Goal: Navigation & Orientation: Find specific page/section

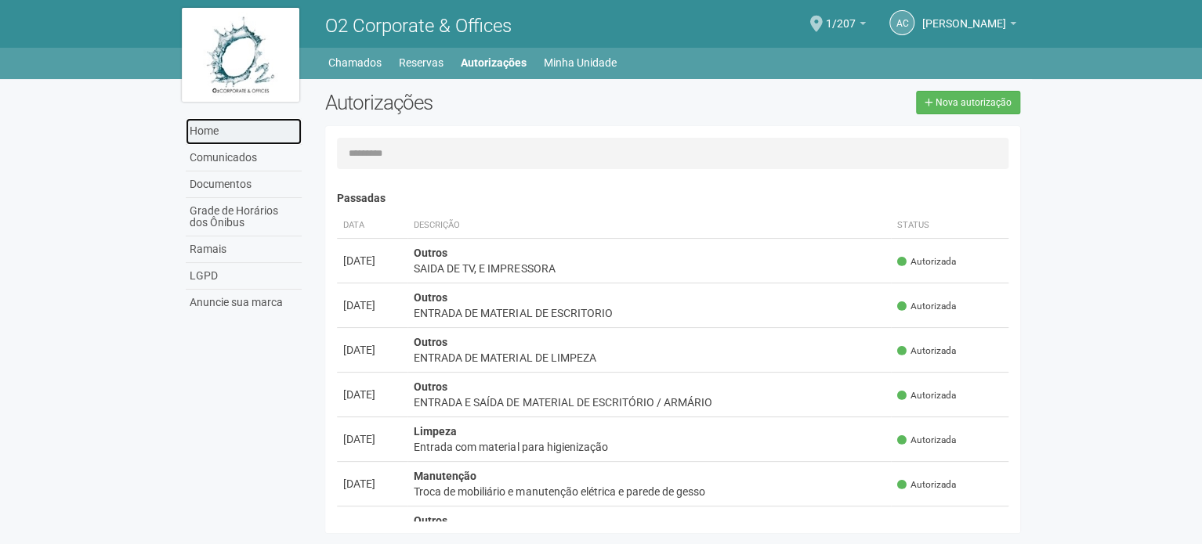
click at [209, 136] on link "Home" at bounding box center [244, 131] width 116 height 27
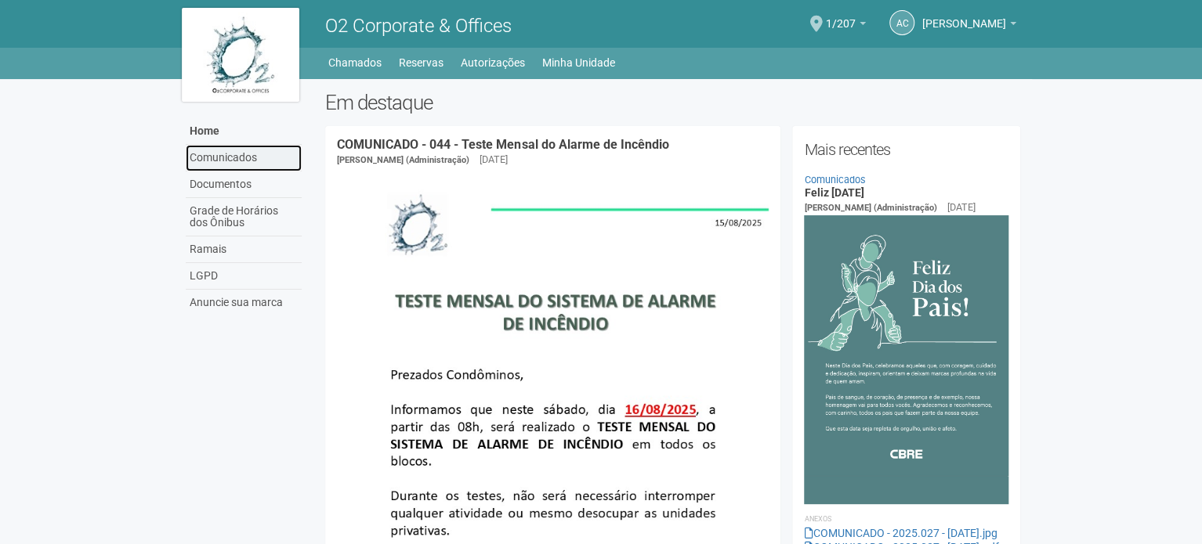
click at [226, 156] on link "Comunicados" at bounding box center [244, 158] width 116 height 27
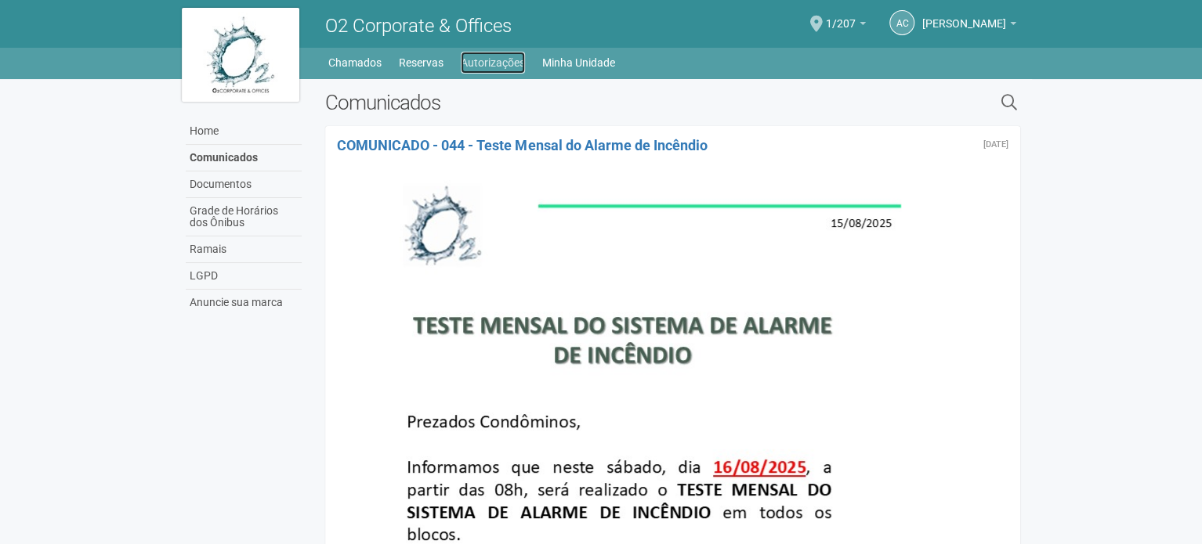
click at [489, 60] on link "Autorizações" at bounding box center [493, 63] width 64 height 22
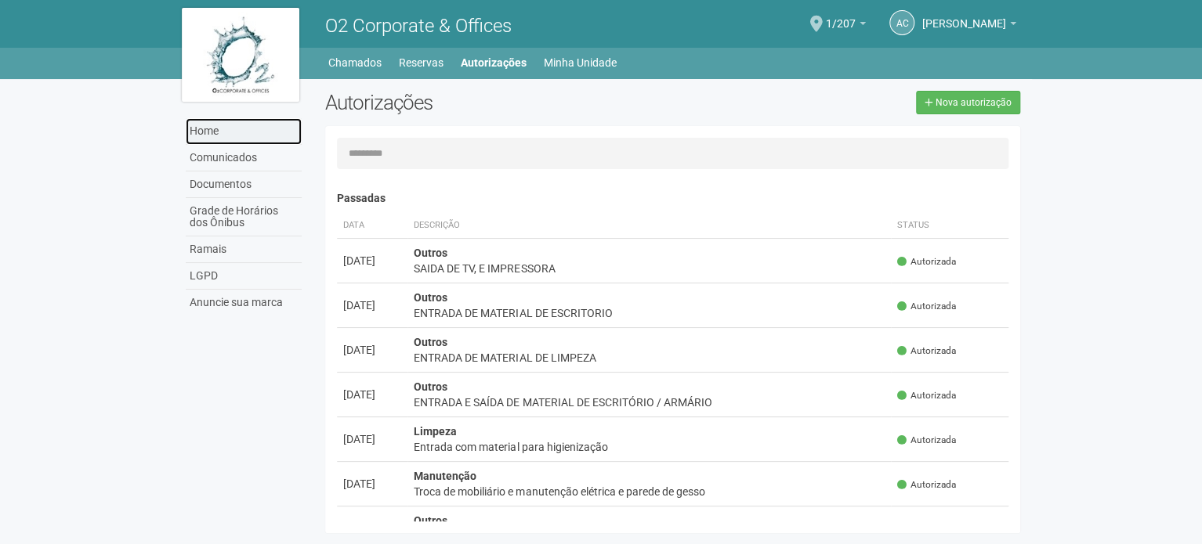
click at [218, 134] on link "Home" at bounding box center [244, 131] width 116 height 27
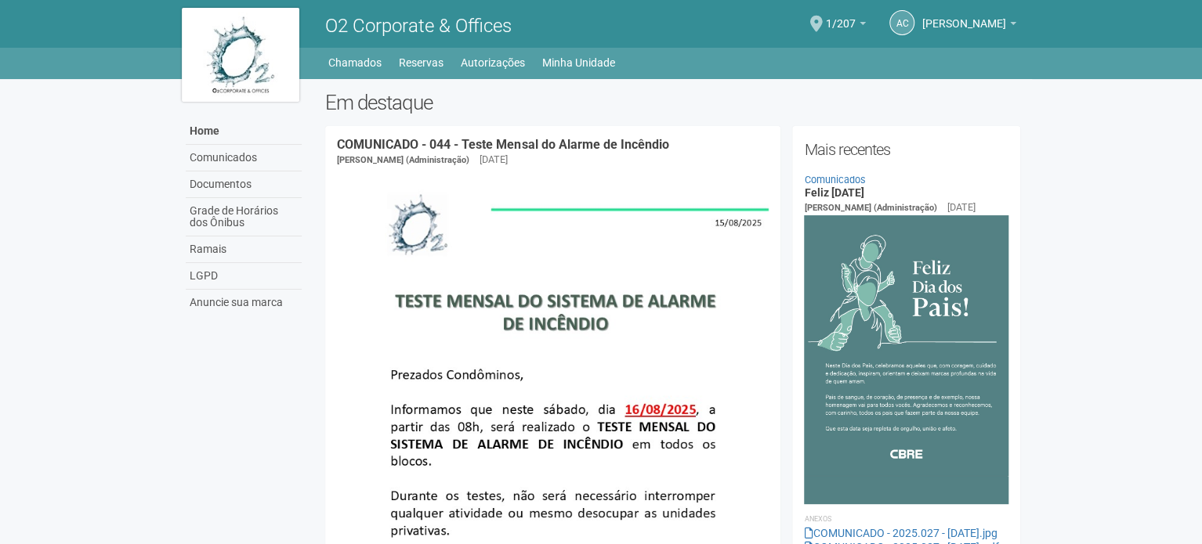
drag, startPoint x: 1182, startPoint y: 264, endPoint x: 1158, endPoint y: -57, distance: 322.1
click at [259, 128] on link "Home" at bounding box center [244, 131] width 116 height 27
